Goal: Task Accomplishment & Management: Manage account settings

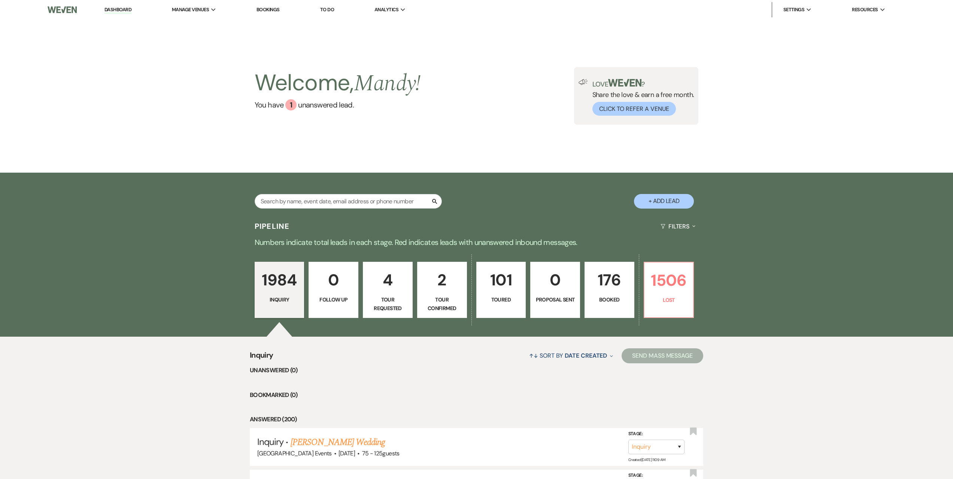
click at [609, 291] on p "176" at bounding box center [609, 279] width 40 height 25
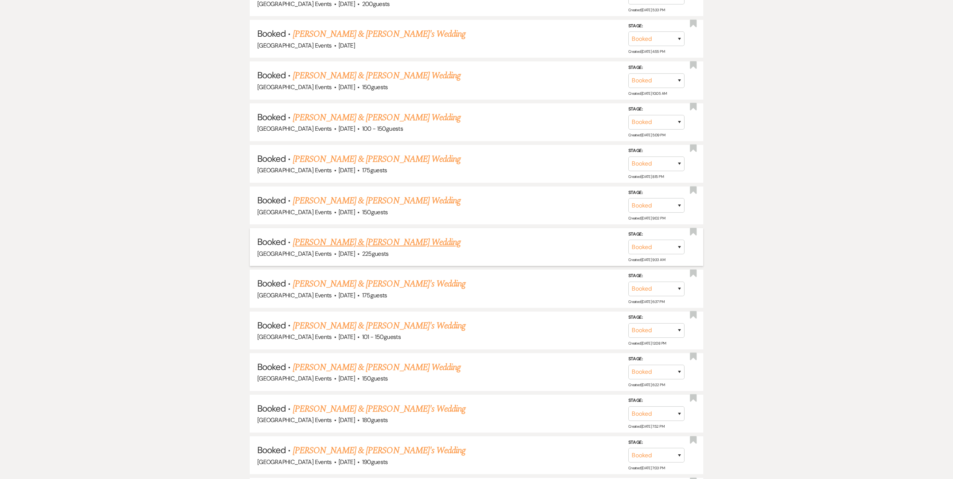
scroll to position [899, 0]
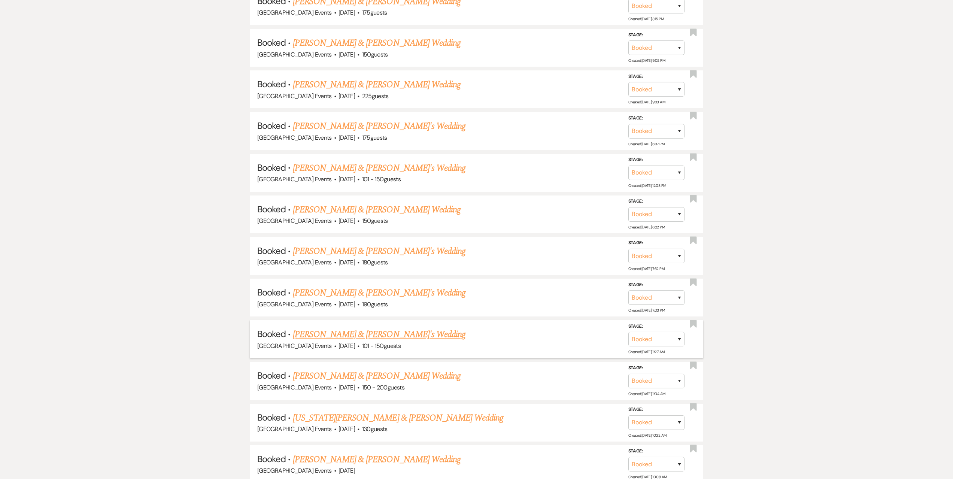
click at [346, 333] on link "[PERSON_NAME] & [PERSON_NAME]'s Wedding" at bounding box center [379, 334] width 173 height 13
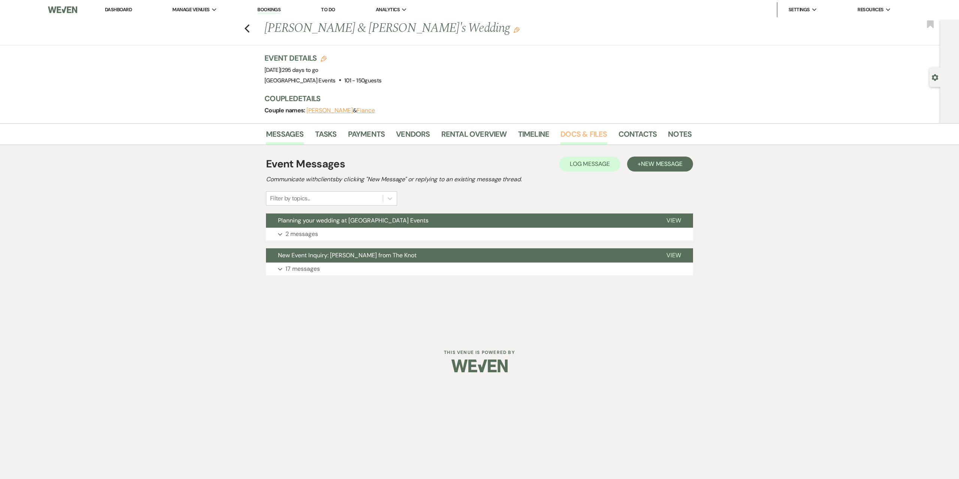
click at [596, 136] on link "Docs & Files" at bounding box center [583, 136] width 46 height 16
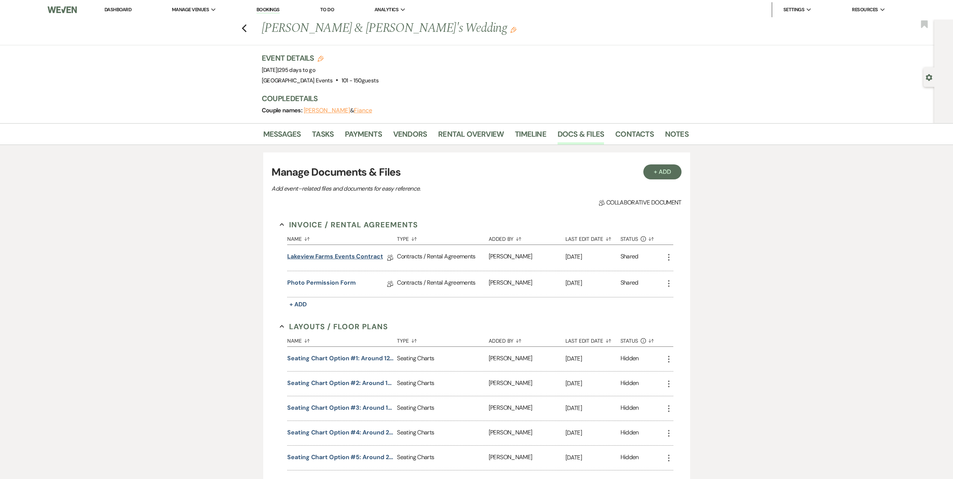
click at [351, 256] on link "Lakeview Farms Events Contract" at bounding box center [335, 258] width 96 height 12
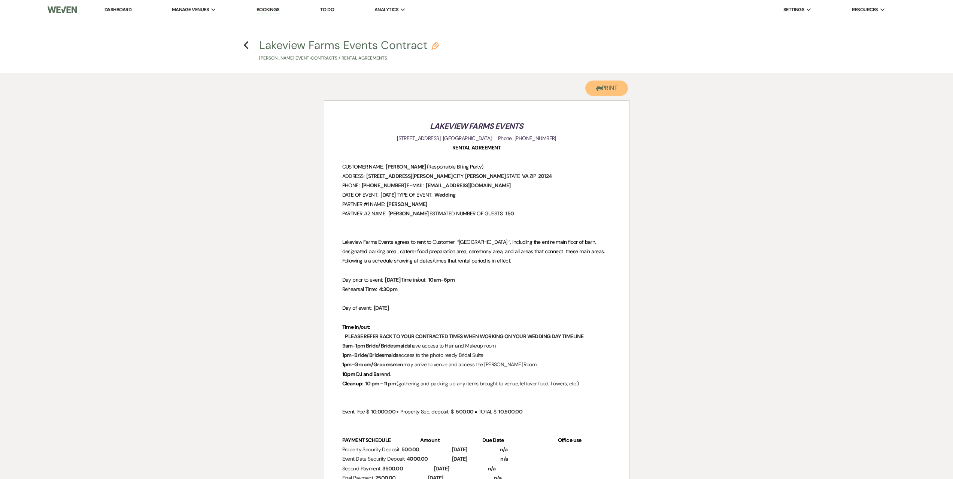
click at [617, 88] on button "Printer Print" at bounding box center [606, 88] width 43 height 15
click at [109, 10] on link "Dashboard" at bounding box center [117, 9] width 27 height 6
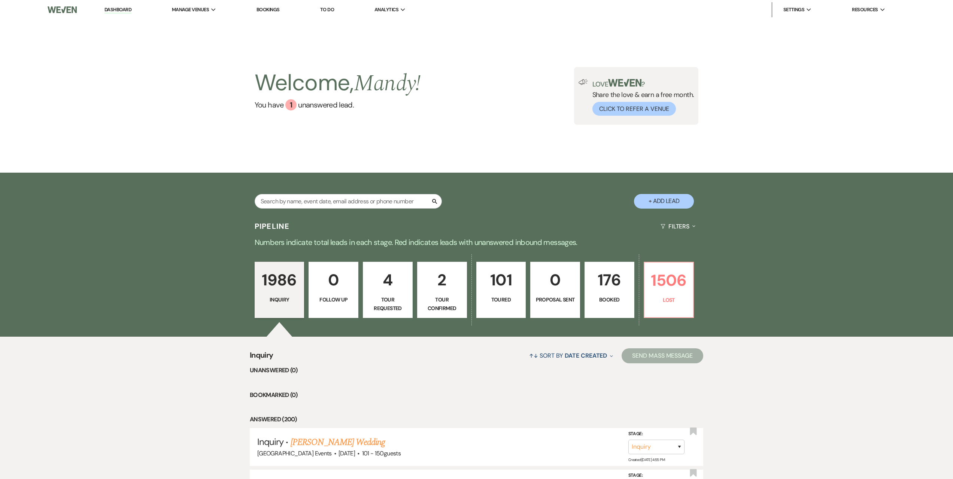
click at [263, 8] on link "Bookings" at bounding box center [268, 9] width 23 height 6
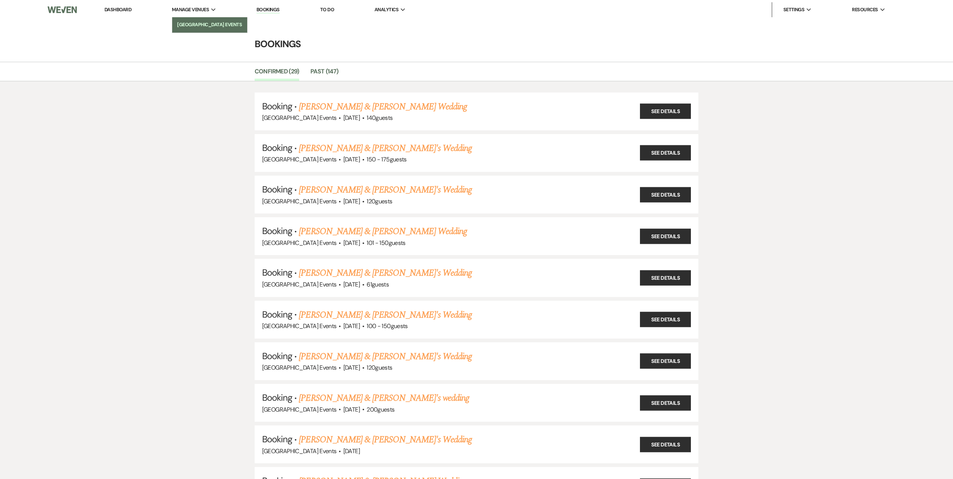
click at [193, 22] on li "[GEOGRAPHIC_DATA] Events" at bounding box center [209, 24] width 67 height 7
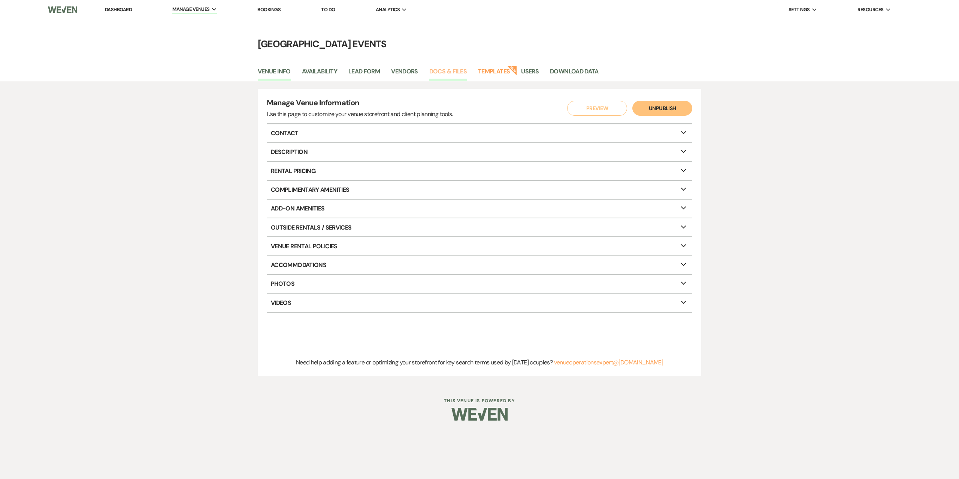
click at [446, 69] on link "Docs & Files" at bounding box center [447, 74] width 37 height 14
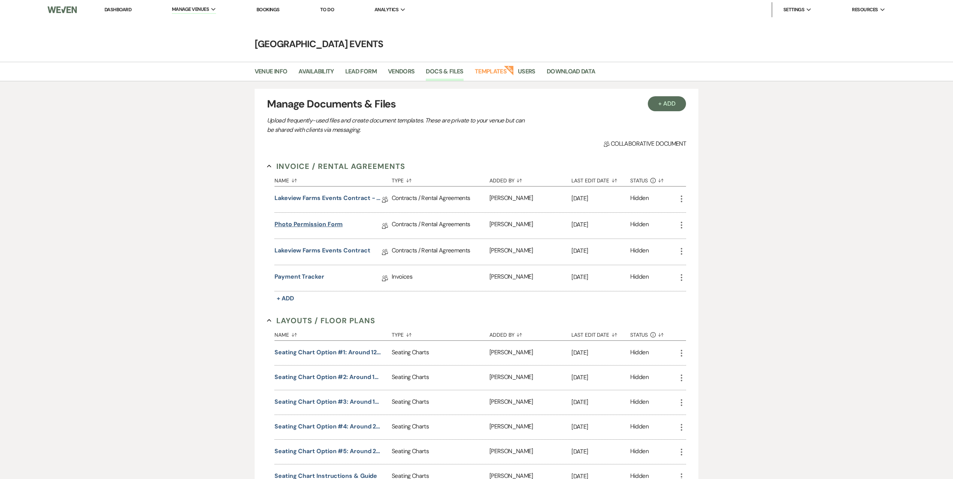
click at [315, 223] on link "Photo Permission Form" at bounding box center [309, 226] width 68 height 12
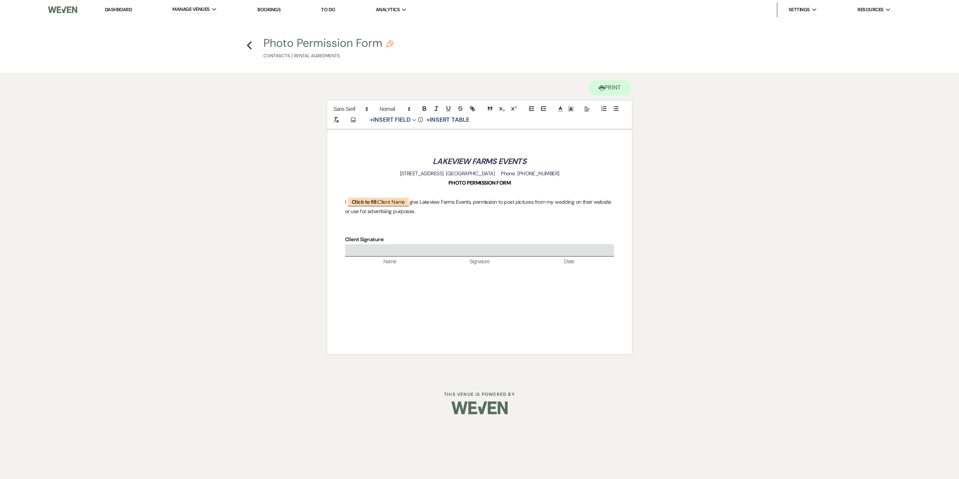
click at [453, 161] on em "LAKEVIEW FARMS EVENTS" at bounding box center [479, 161] width 93 height 10
click at [247, 46] on icon "Previous" at bounding box center [249, 45] width 6 height 9
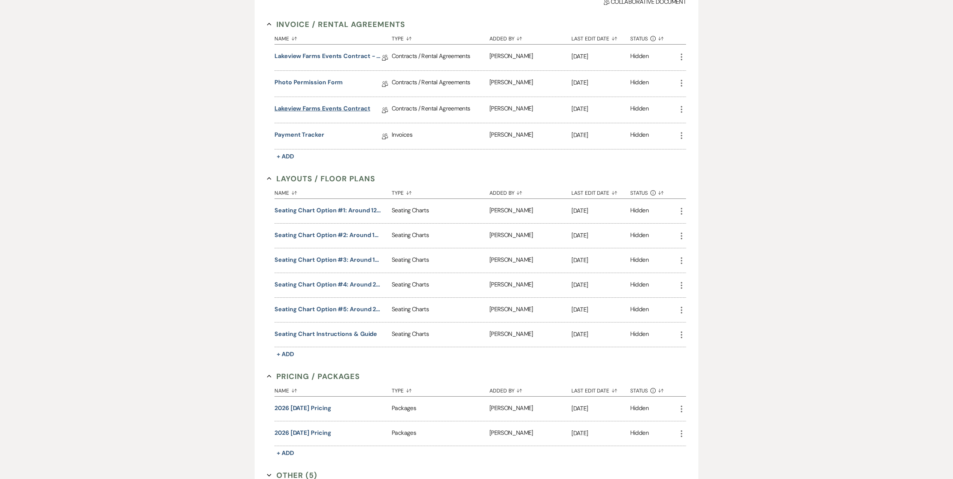
scroll to position [150, 0]
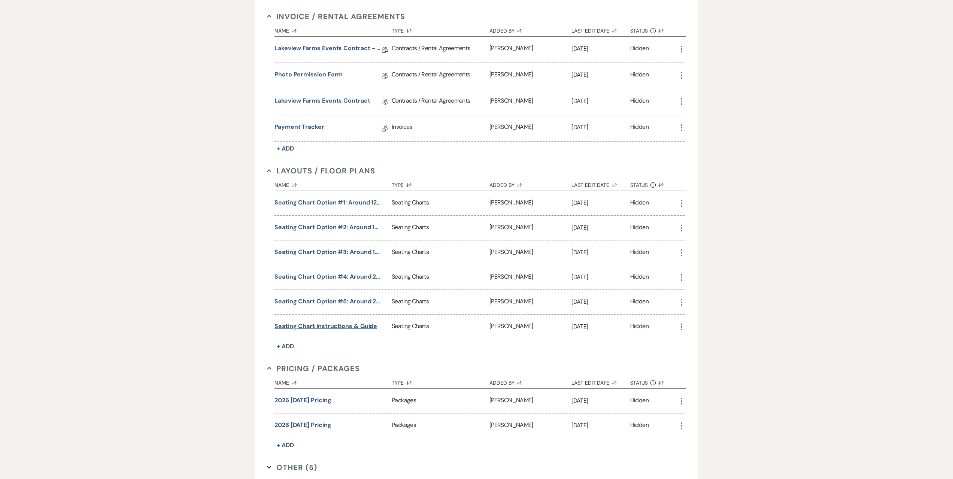
click at [327, 324] on button "Seating Chart Instructions & Guide" at bounding box center [326, 326] width 103 height 9
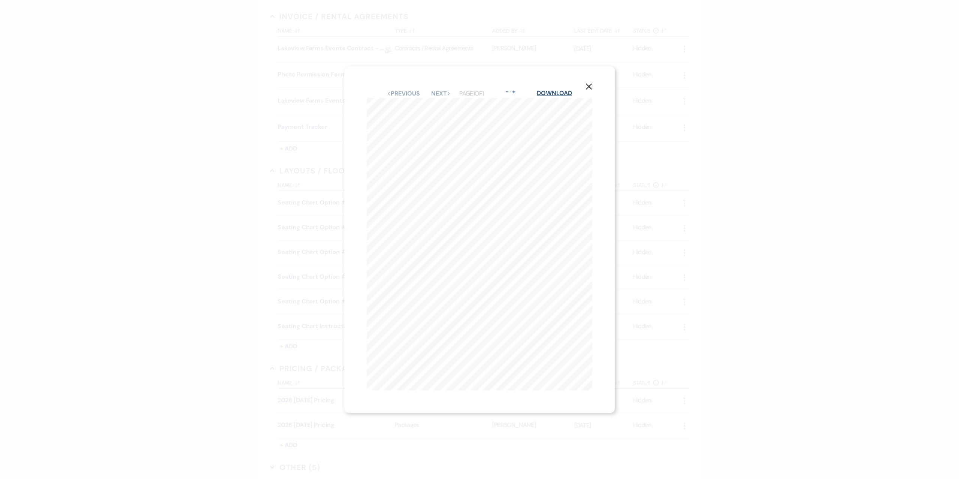
click at [551, 89] on link "Download" at bounding box center [554, 93] width 35 height 8
click at [588, 80] on button "X" at bounding box center [588, 86] width 11 height 13
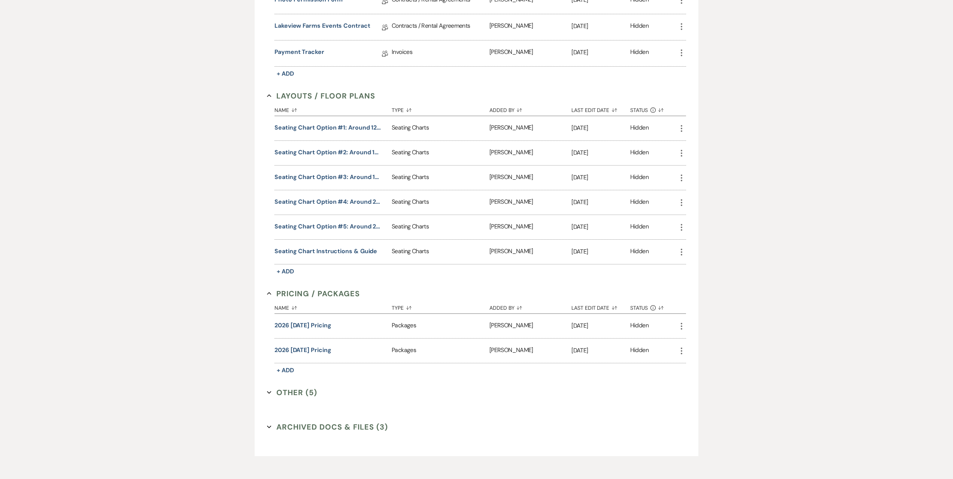
scroll to position [258, 0]
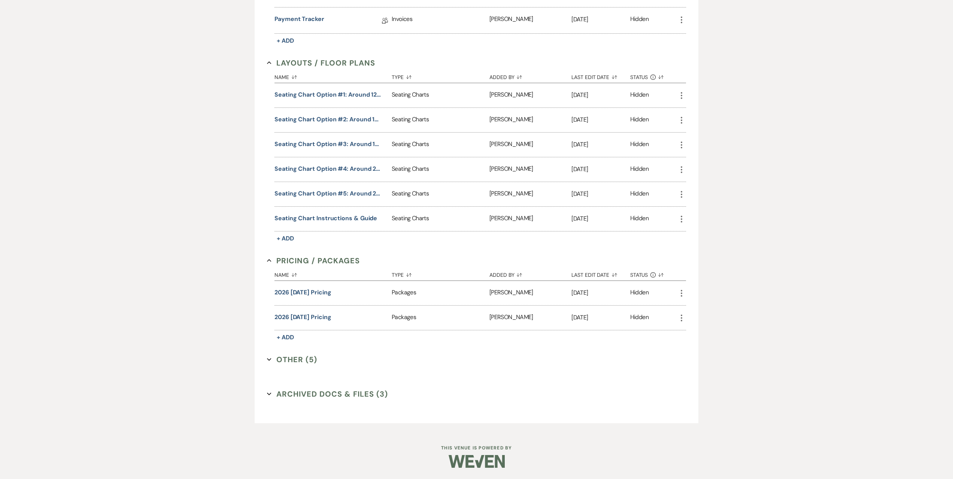
click at [294, 358] on button "Other (5) Expand" at bounding box center [292, 359] width 50 height 11
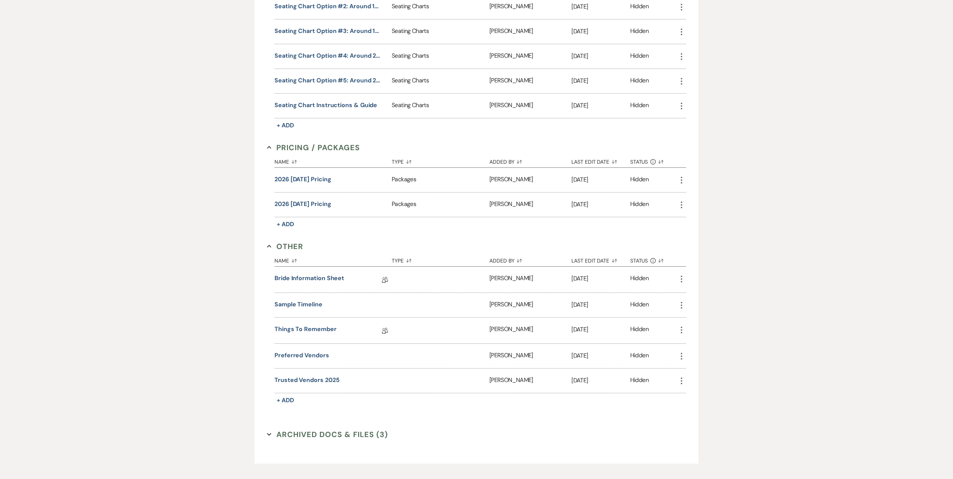
scroll to position [407, 0]
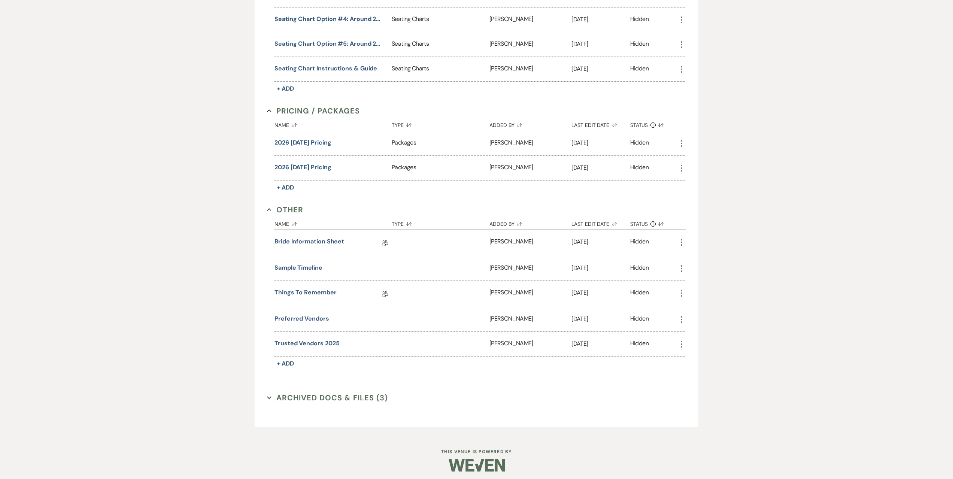
click at [319, 242] on link "Bride Information Sheet" at bounding box center [310, 243] width 70 height 12
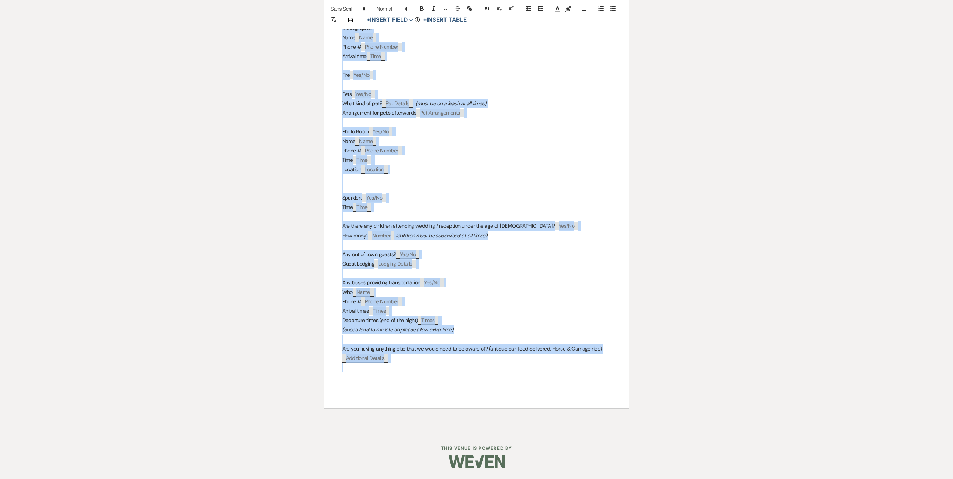
scroll to position [974, 0]
drag, startPoint x: 338, startPoint y: 160, endPoint x: 438, endPoint y: 366, distance: 229.8
copy div "Lorem Ipsu ﻿ Dolo ﻿ Sitam ﻿ Cons ﻿ Adipi ﻿ Elit ﻿ Sed do Eius te Incidi ﻿ Utla …"
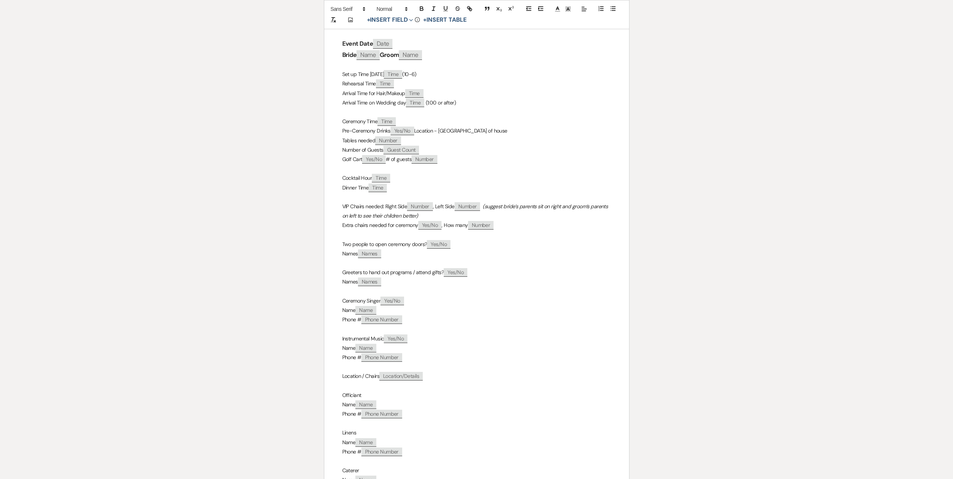
scroll to position [0, 0]
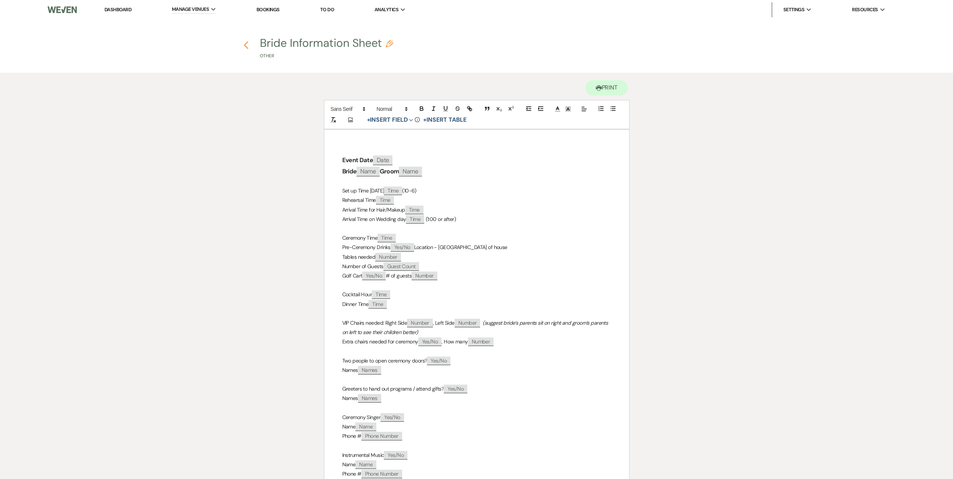
click at [247, 47] on use "button" at bounding box center [246, 45] width 5 height 8
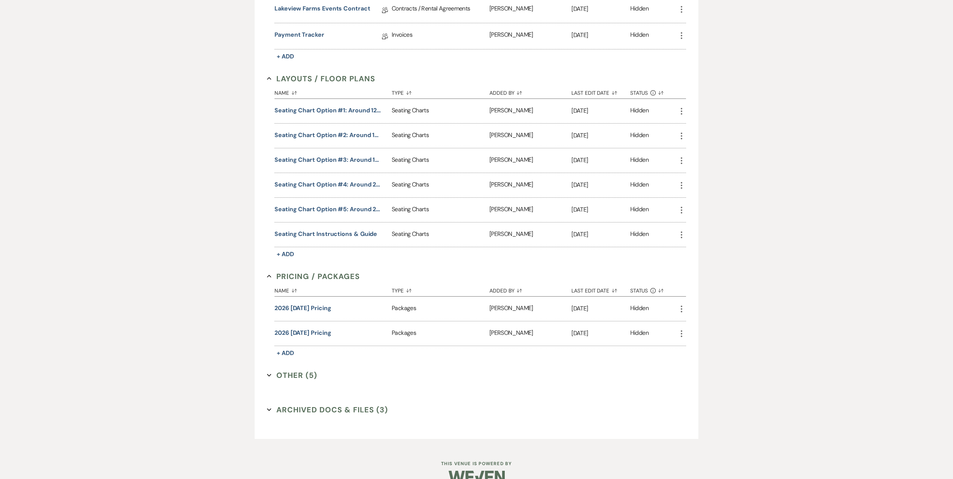
scroll to position [258, 0]
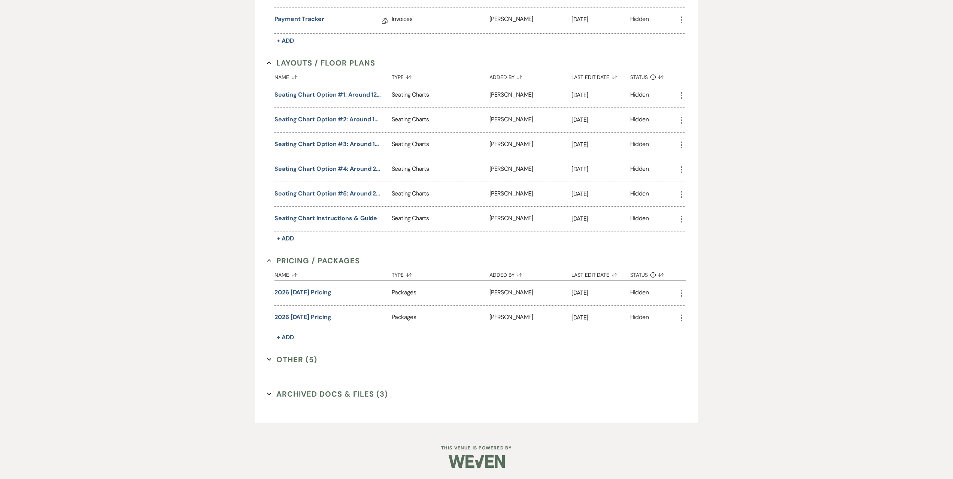
click at [299, 358] on button "Other (5) Expand" at bounding box center [292, 359] width 50 height 11
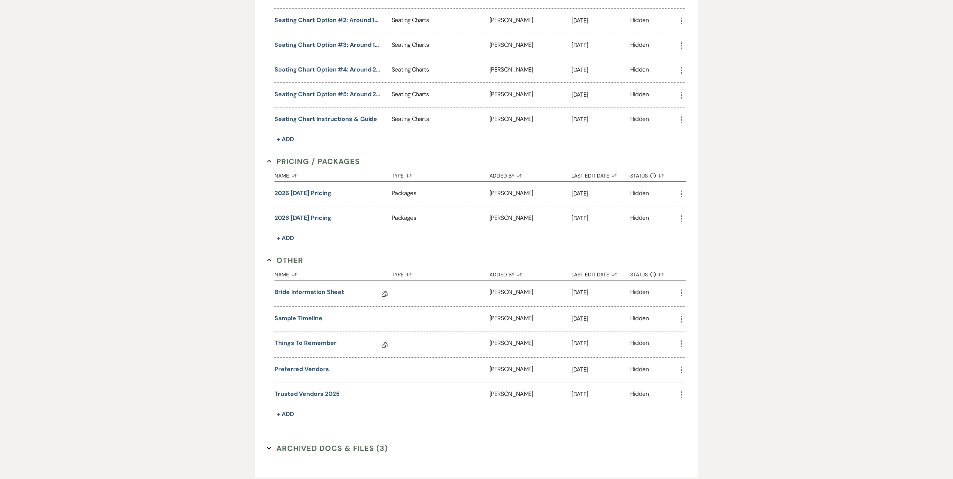
scroll to position [370, 0]
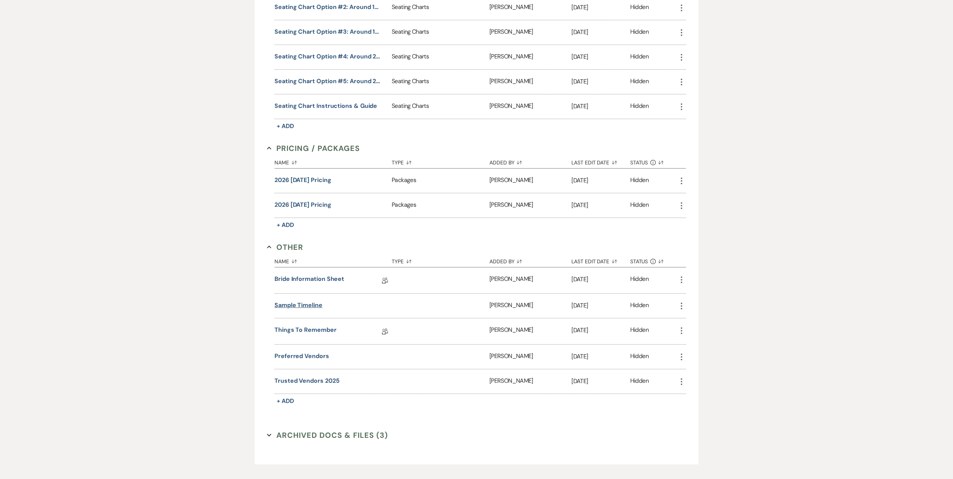
click at [308, 307] on button "Sample Timeline" at bounding box center [299, 305] width 48 height 9
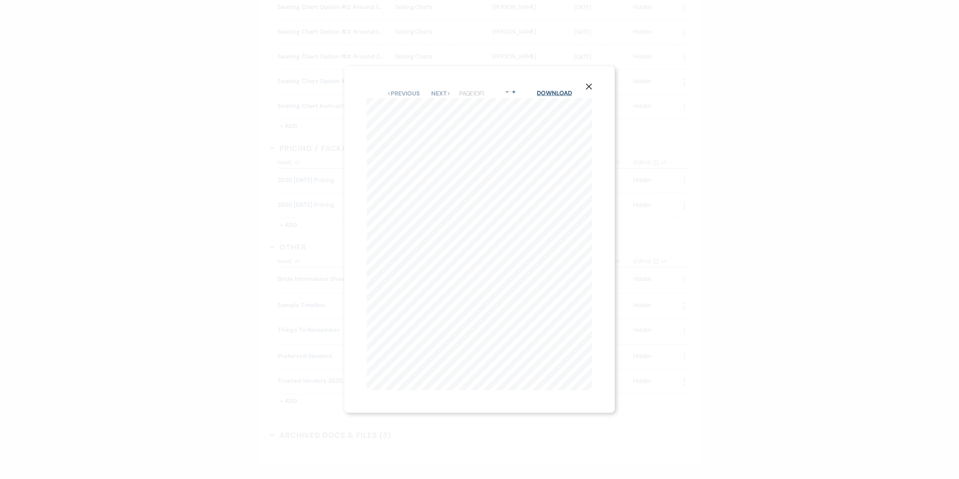
click at [563, 89] on link "Download" at bounding box center [554, 93] width 35 height 8
click at [569, 89] on link "Download" at bounding box center [554, 93] width 35 height 8
click at [591, 83] on icon "X" at bounding box center [588, 86] width 7 height 7
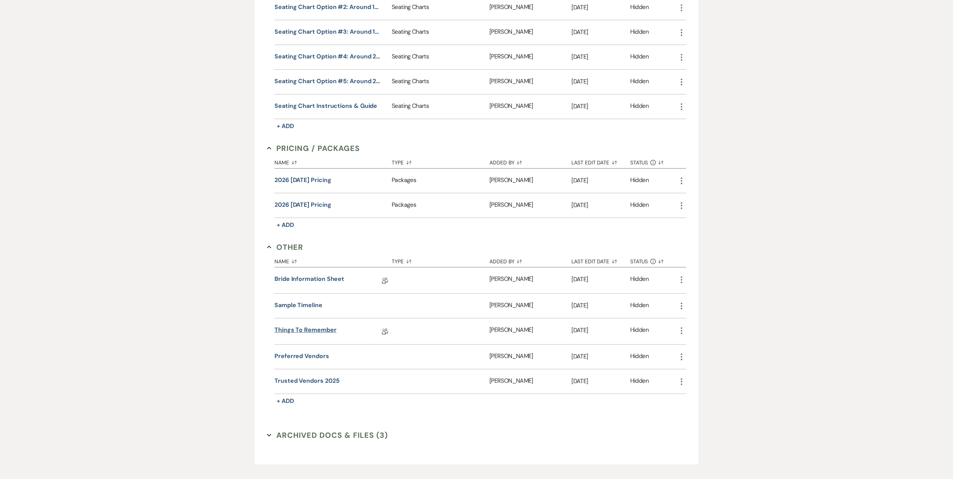
click at [298, 331] on link "Things to remember" at bounding box center [306, 331] width 62 height 12
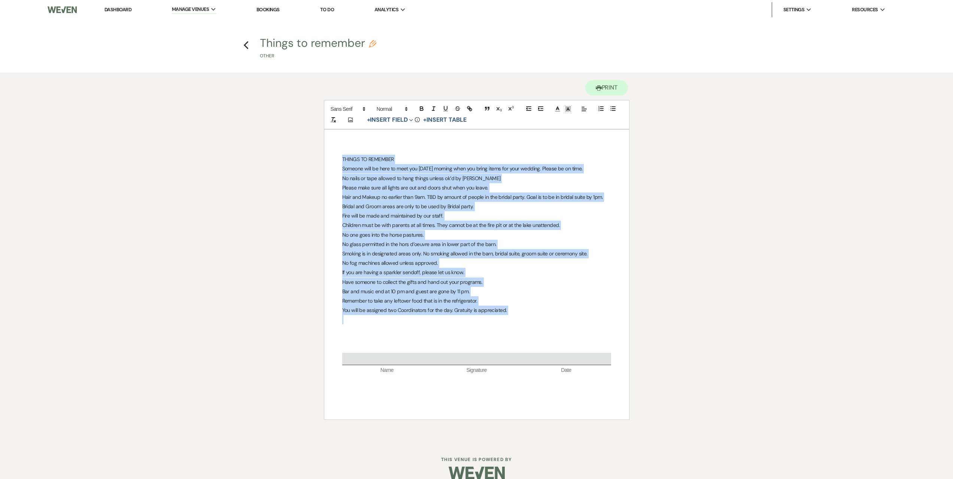
drag, startPoint x: 343, startPoint y: 158, endPoint x: 509, endPoint y: 315, distance: 228.6
click at [509, 315] on div "THINGS TO REMEMBER Someone will be here to meet you [DATE] morning when you bri…" at bounding box center [476, 275] width 305 height 290
copy div "LOREMI DO SITAMETC Adipisc elit se doei te inci utl et Dolore magnaal enim adm …"
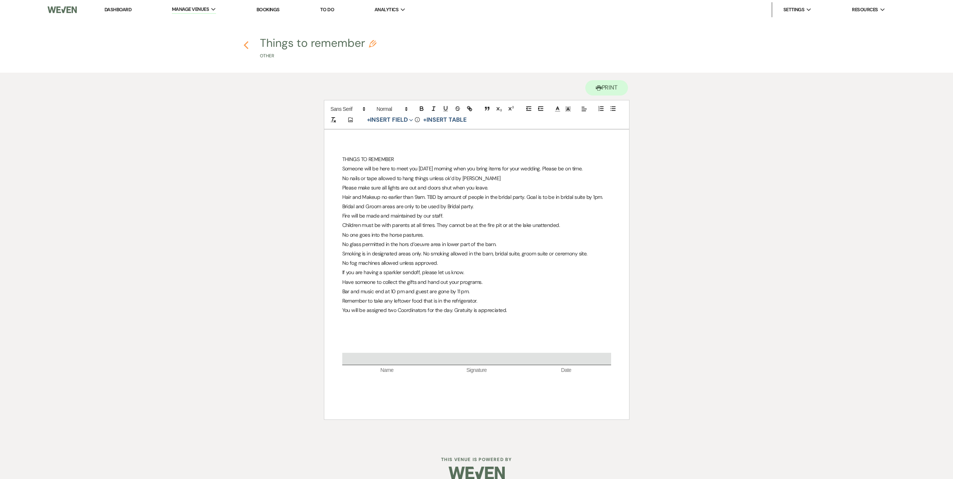
click at [247, 45] on icon "Previous" at bounding box center [246, 45] width 6 height 9
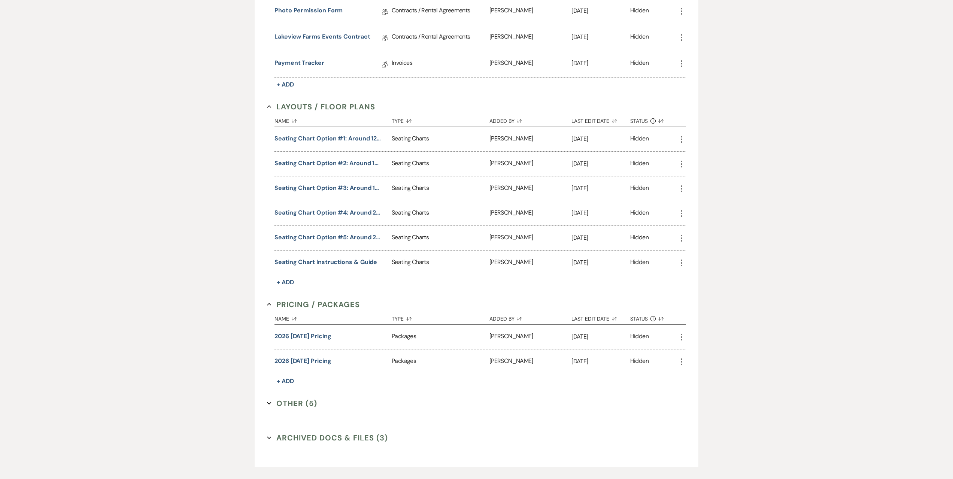
scroll to position [258, 0]
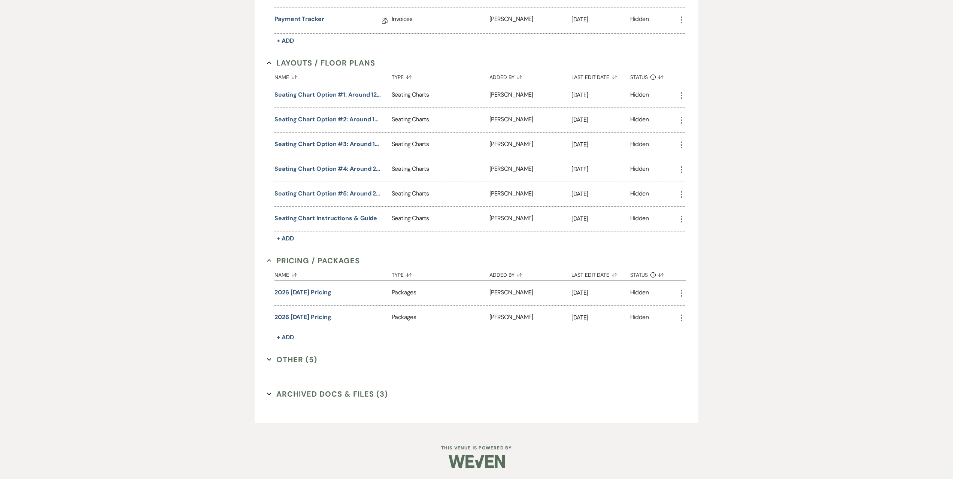
click at [307, 361] on button "Other (5) Expand" at bounding box center [292, 359] width 50 height 11
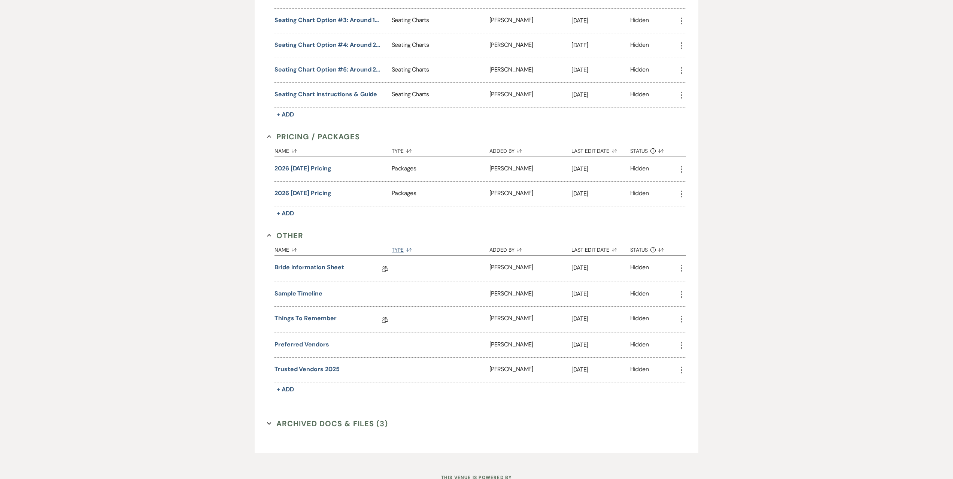
scroll to position [407, 0]
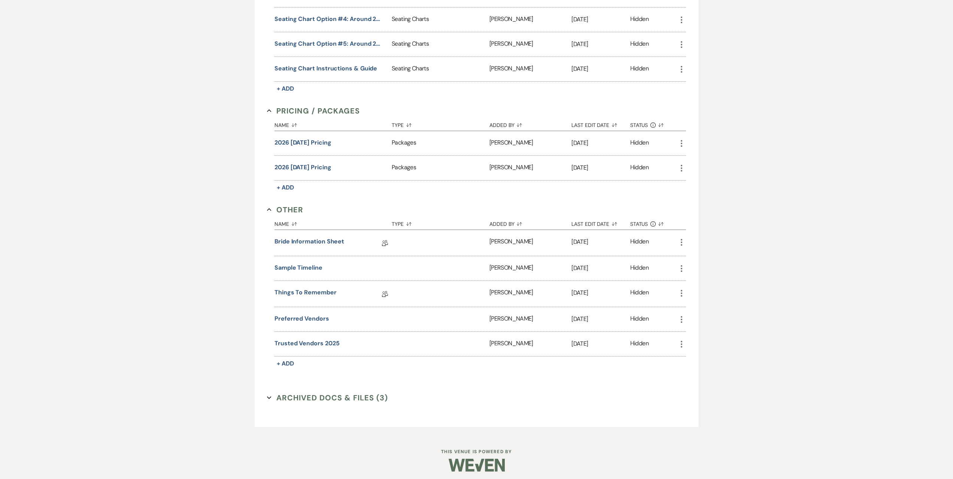
click at [313, 395] on button "Archived Docs & Files (3) Expand" at bounding box center [327, 397] width 121 height 11
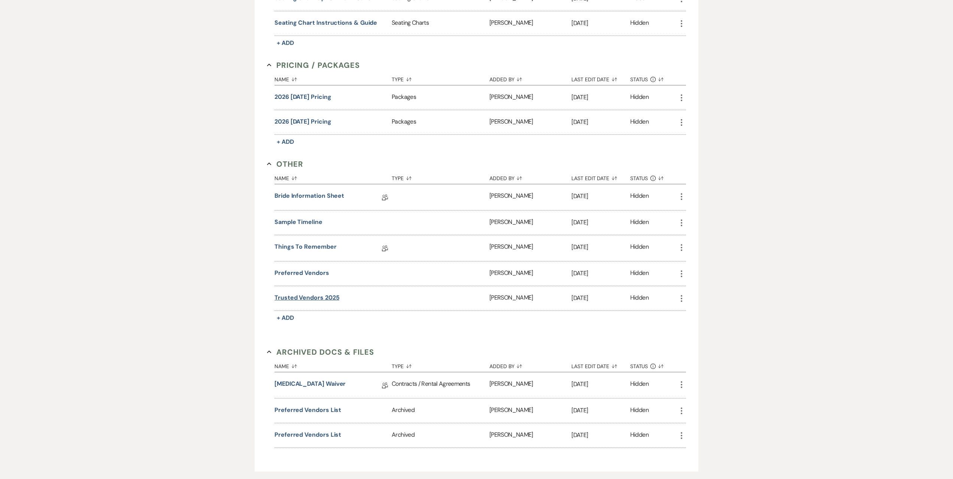
scroll to position [482, 0]
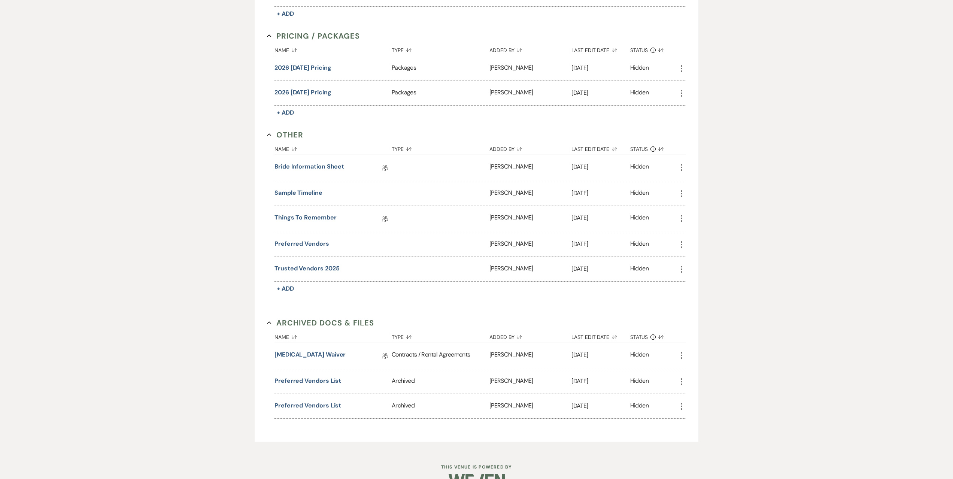
click at [294, 269] on button "Trusted Vendors 2025" at bounding box center [307, 268] width 65 height 9
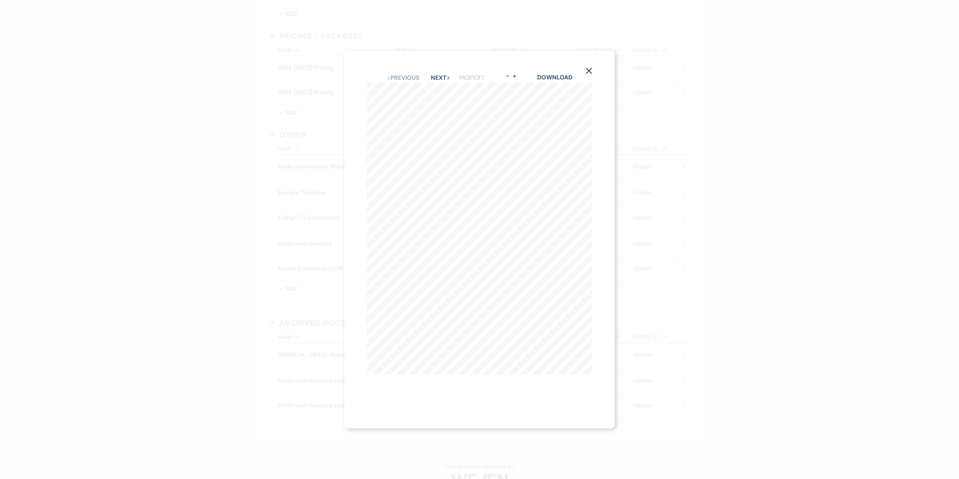
click at [592, 69] on icon "X" at bounding box center [588, 70] width 7 height 7
